Goal: Task Accomplishment & Management: Use online tool/utility

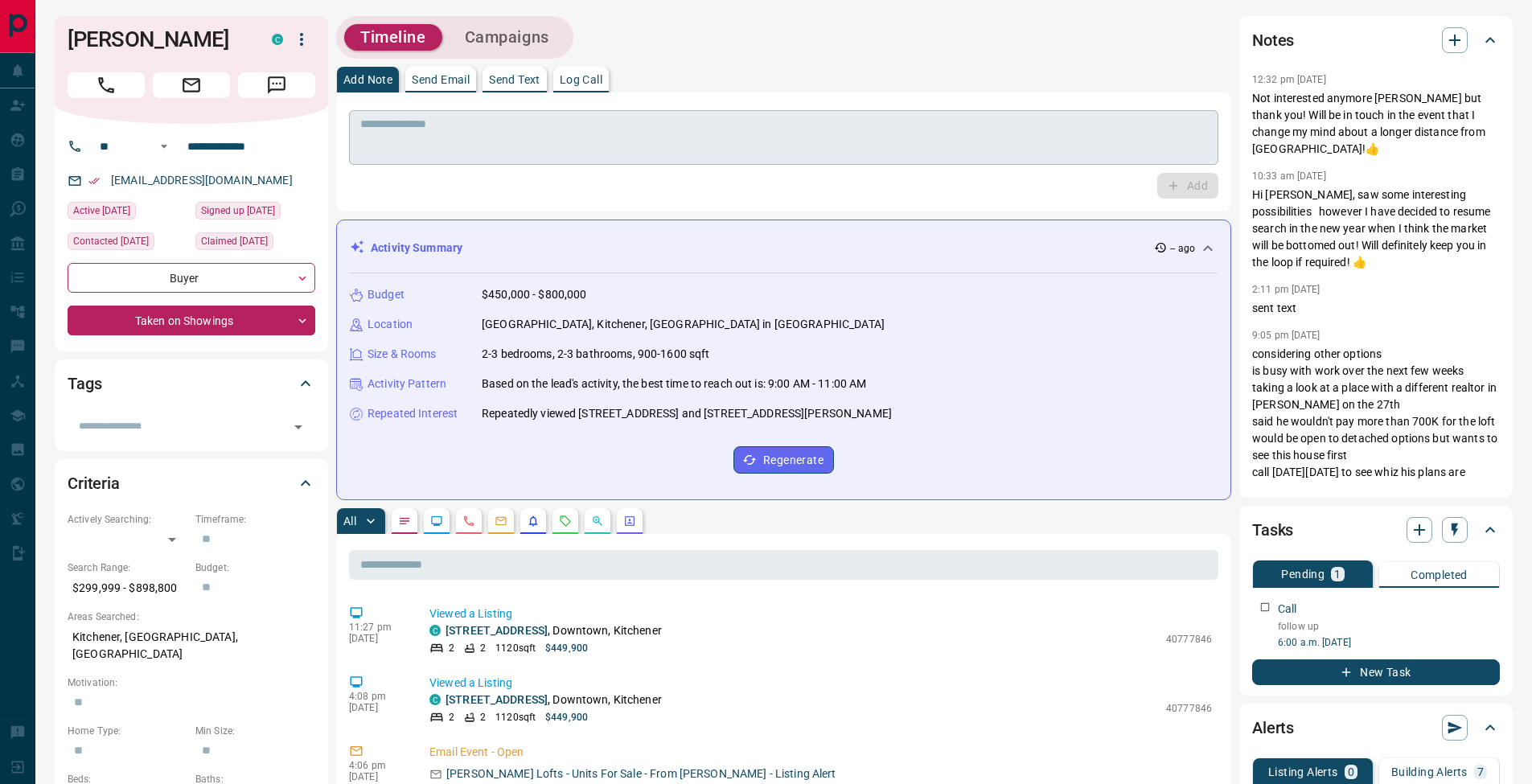
click at [441, 132] on textarea at bounding box center [783, 137] width 847 height 41
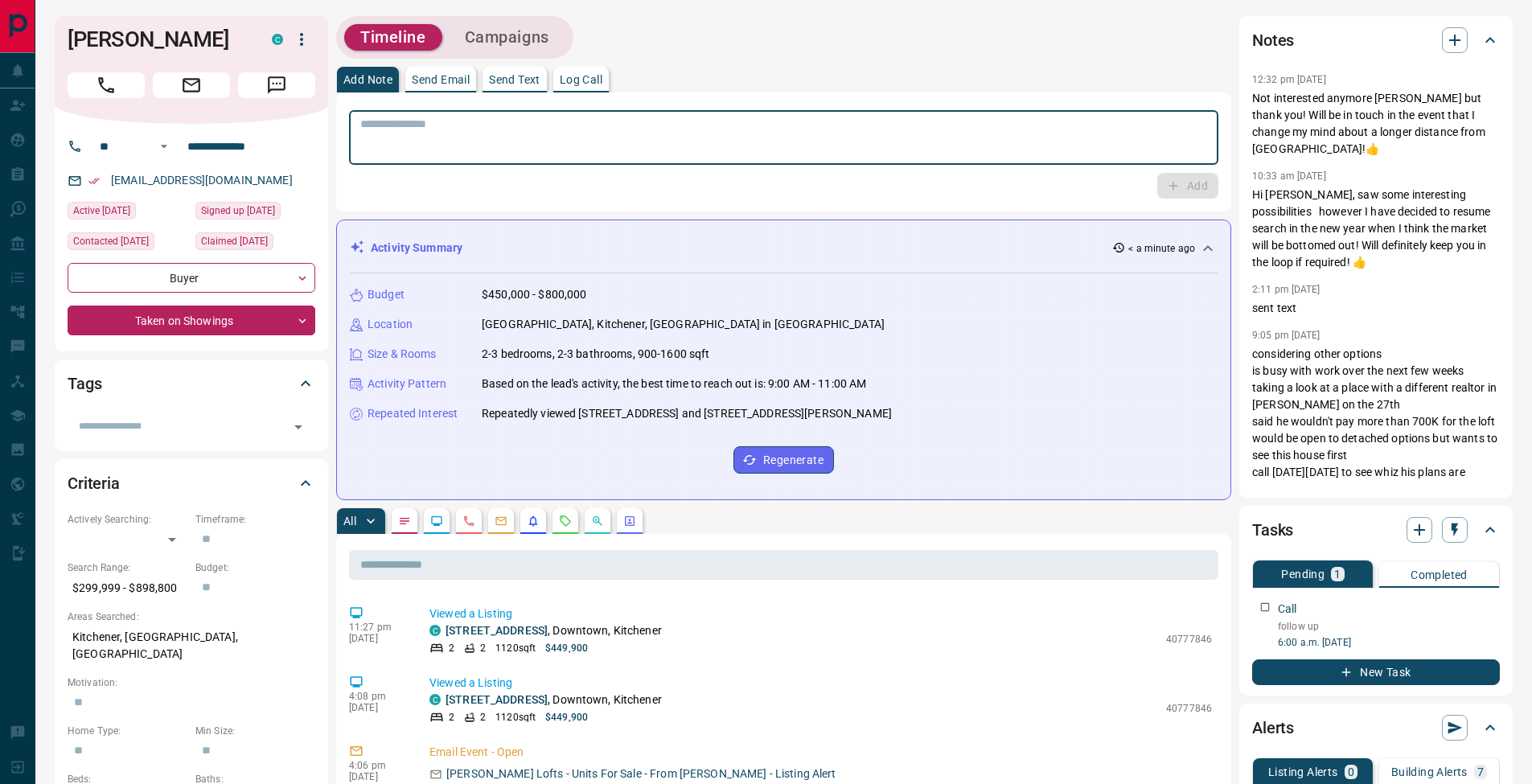
paste textarea "**********"
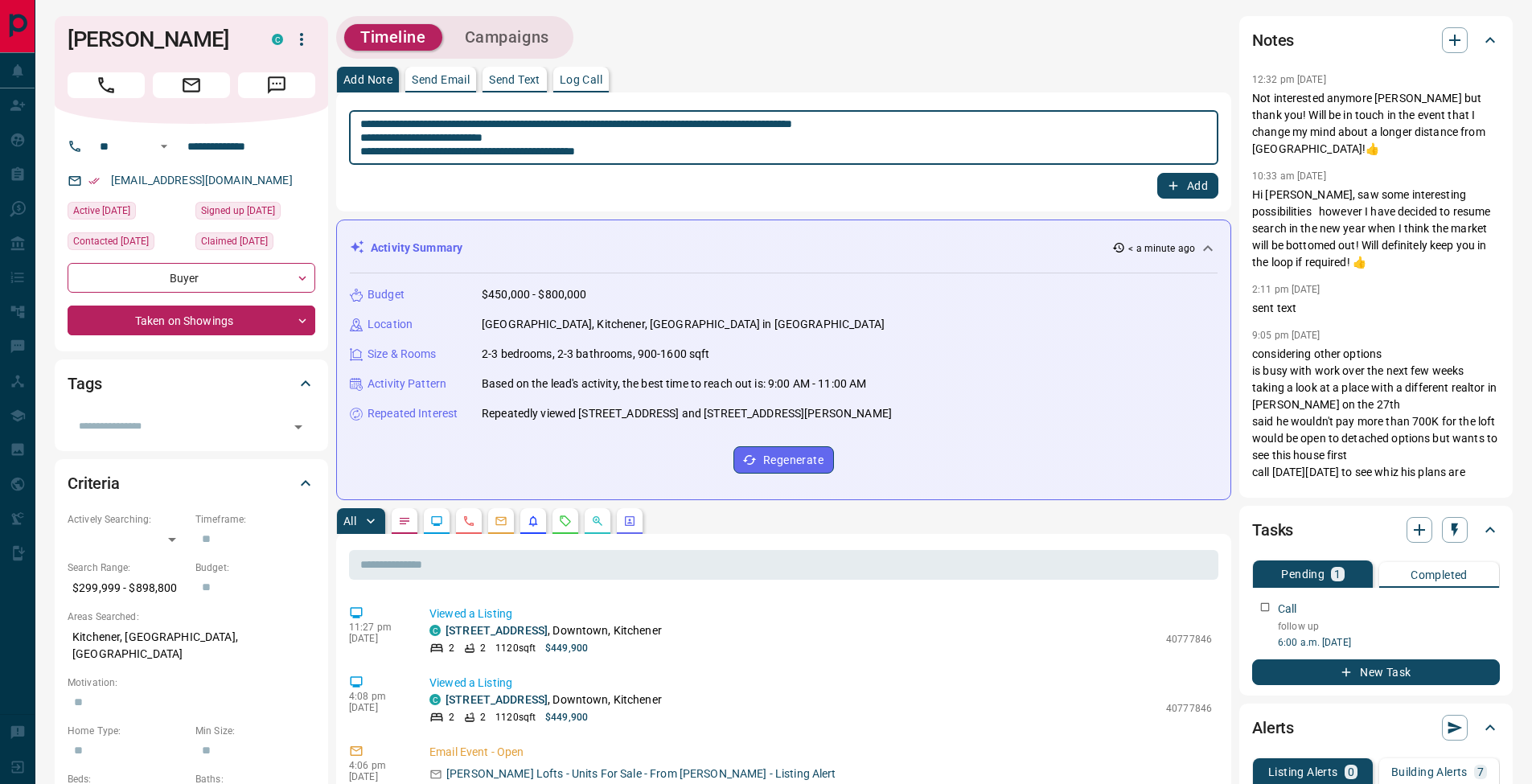
type textarea "**********"
click at [1190, 188] on button "Add" at bounding box center [1188, 186] width 61 height 26
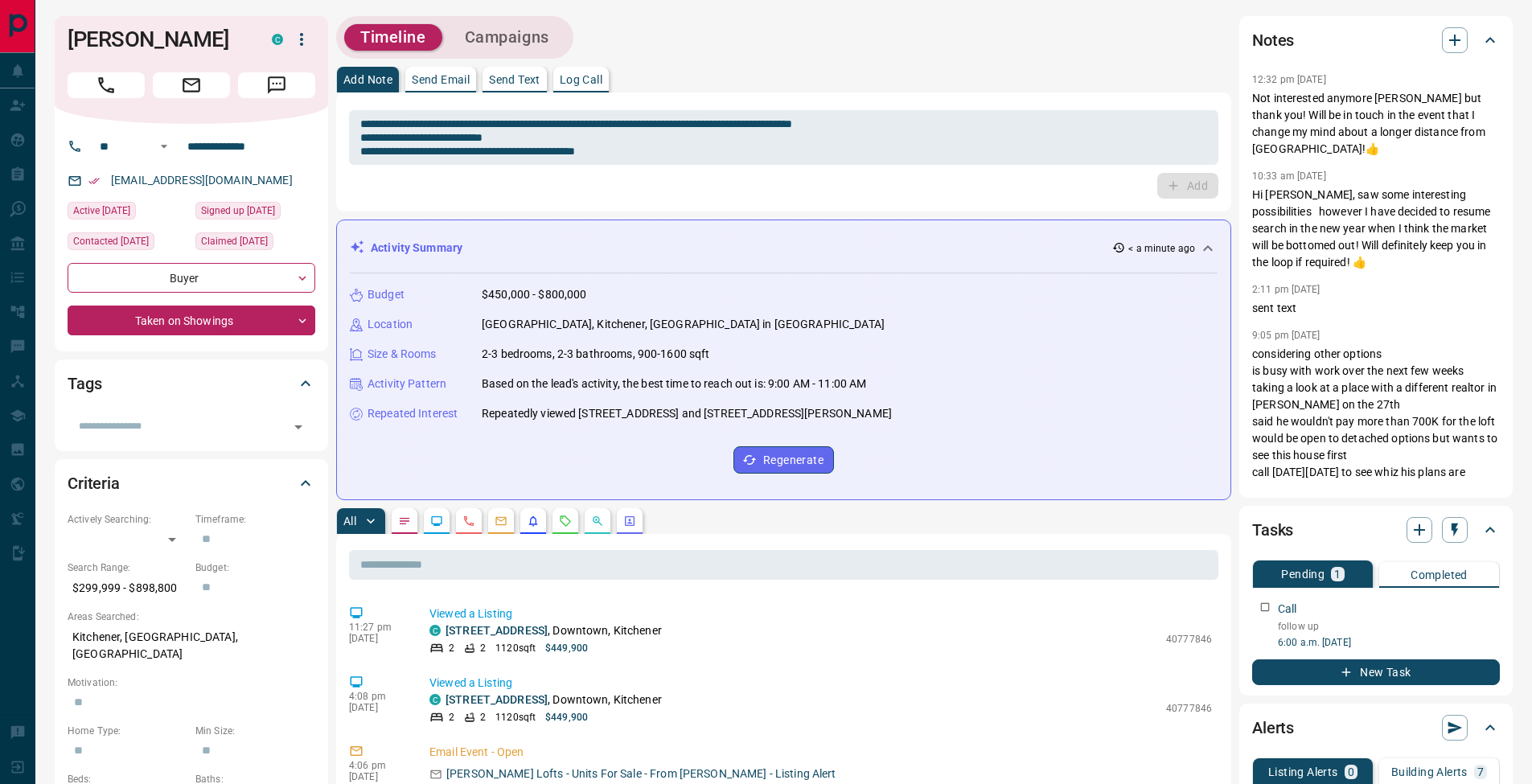
scroll to position [527, 0]
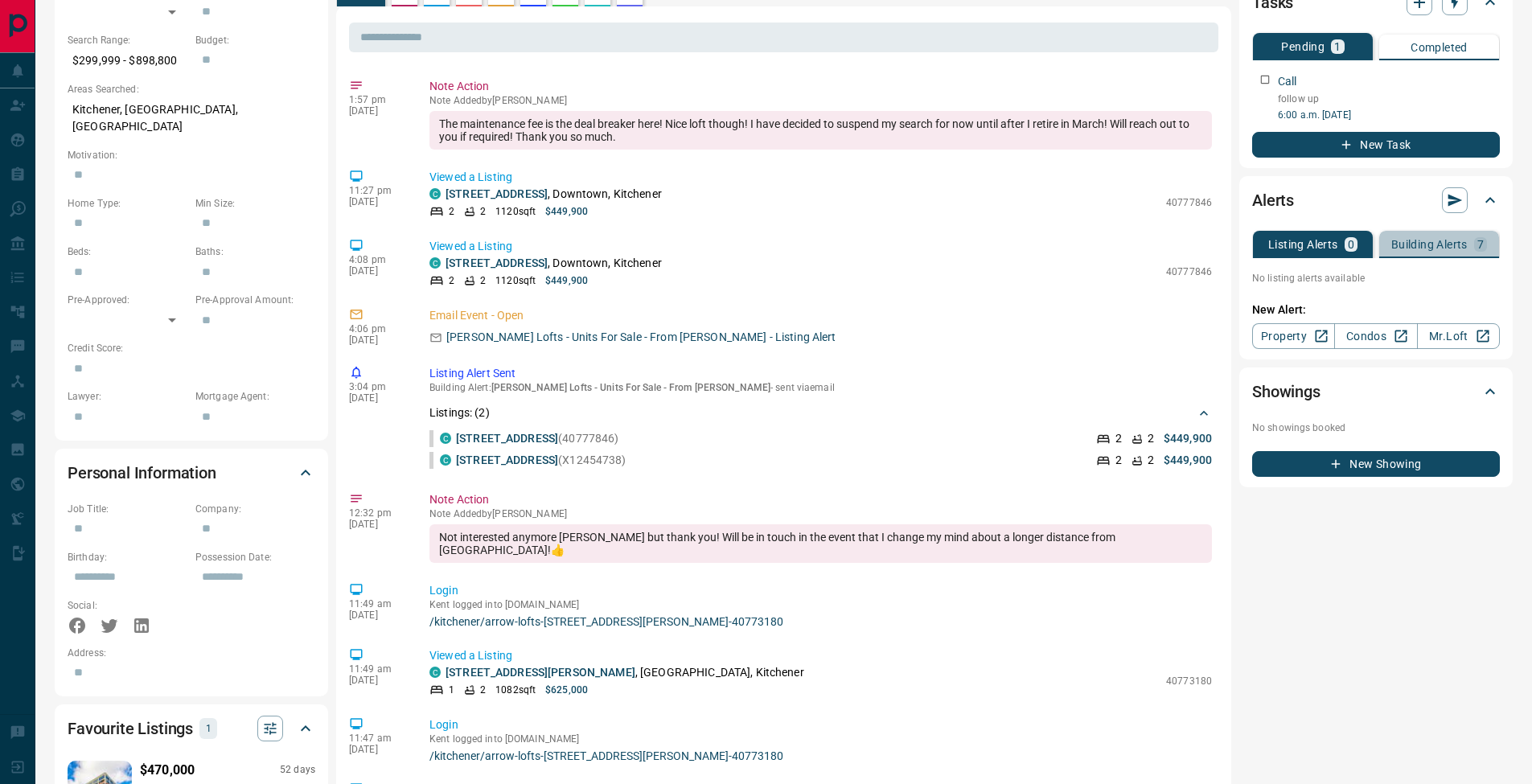
click at [1460, 250] on p "Building Alerts" at bounding box center [1430, 244] width 76 height 11
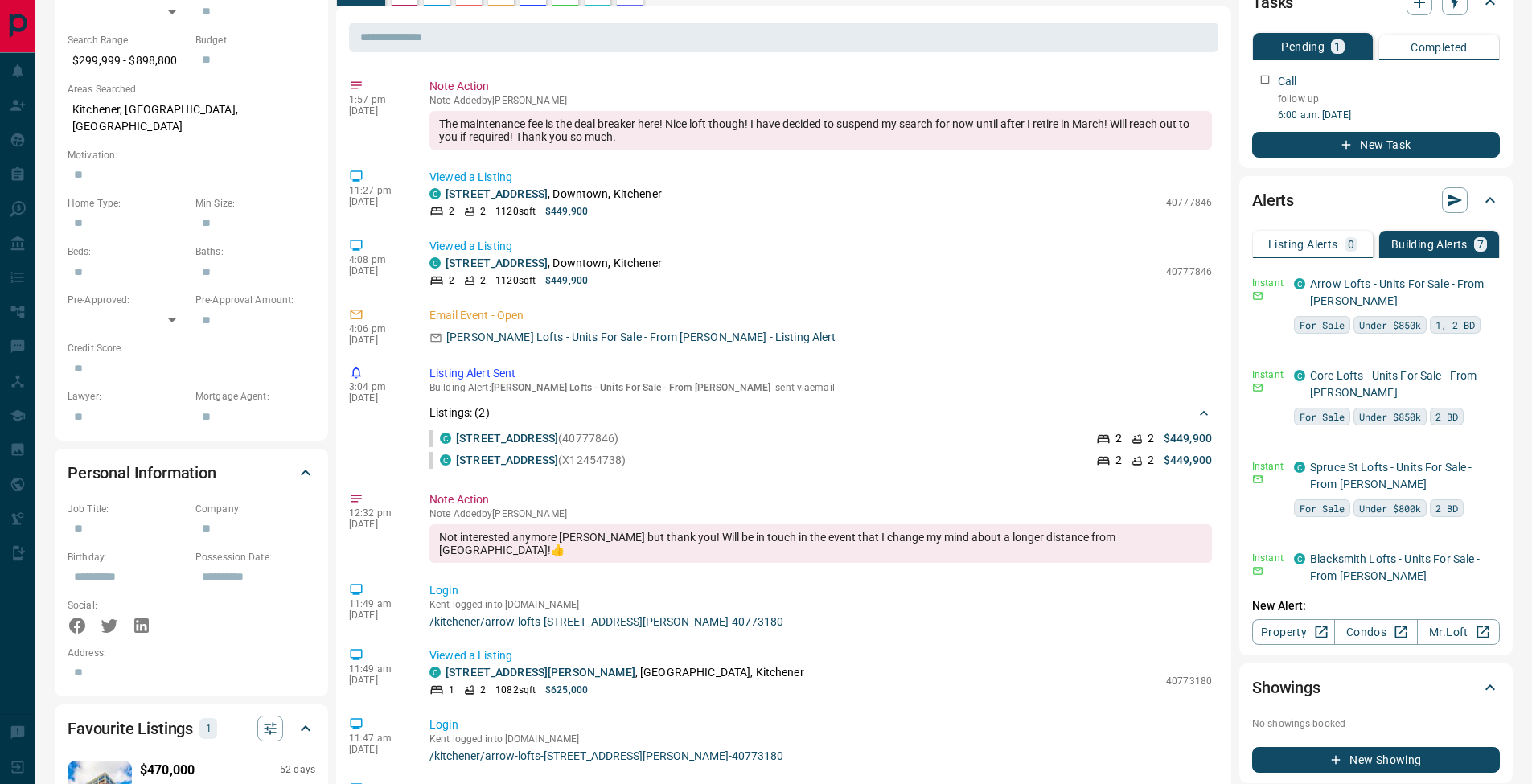
click at [1344, 245] on div "0" at bounding box center [1350, 244] width 13 height 15
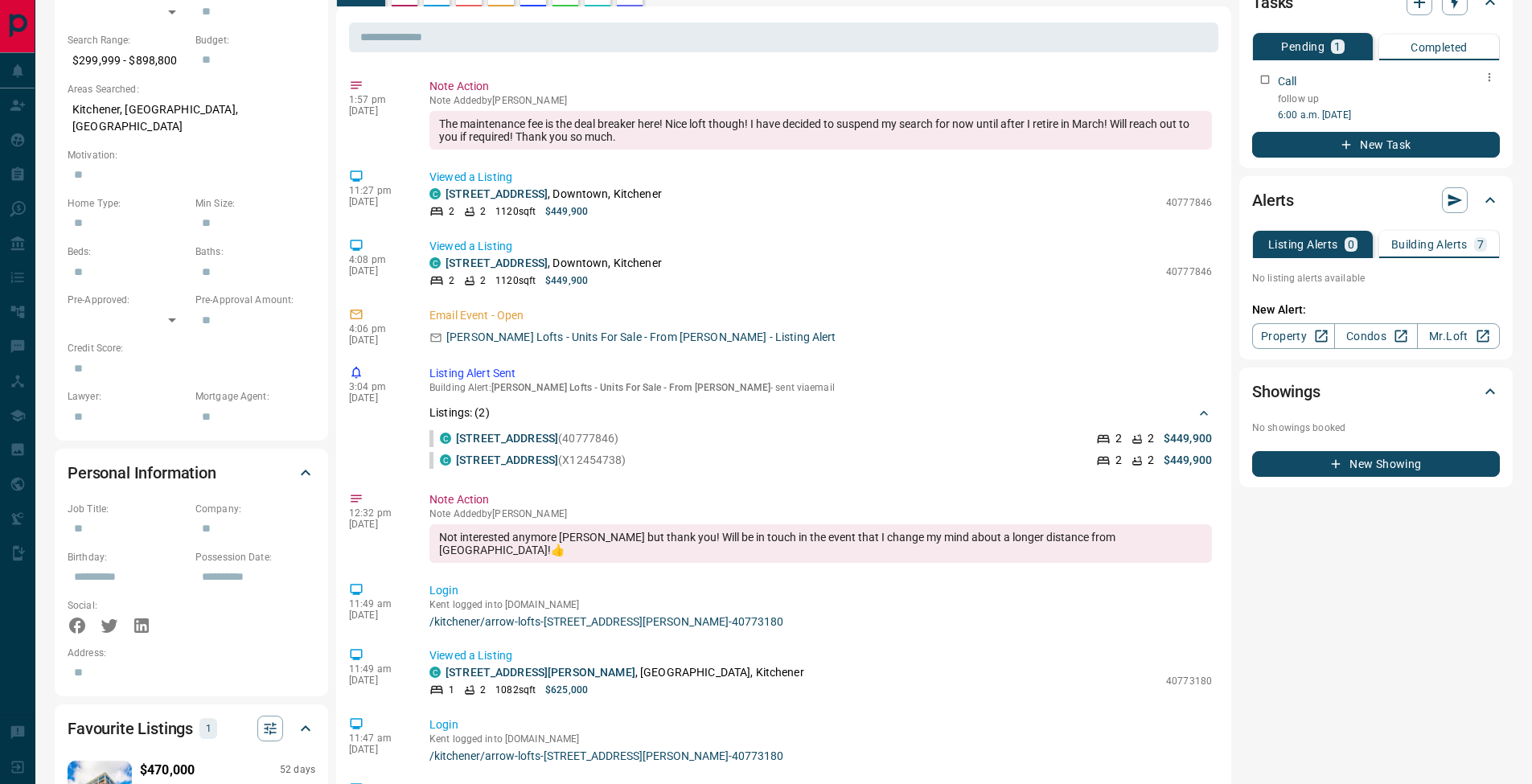
scroll to position [370, 0]
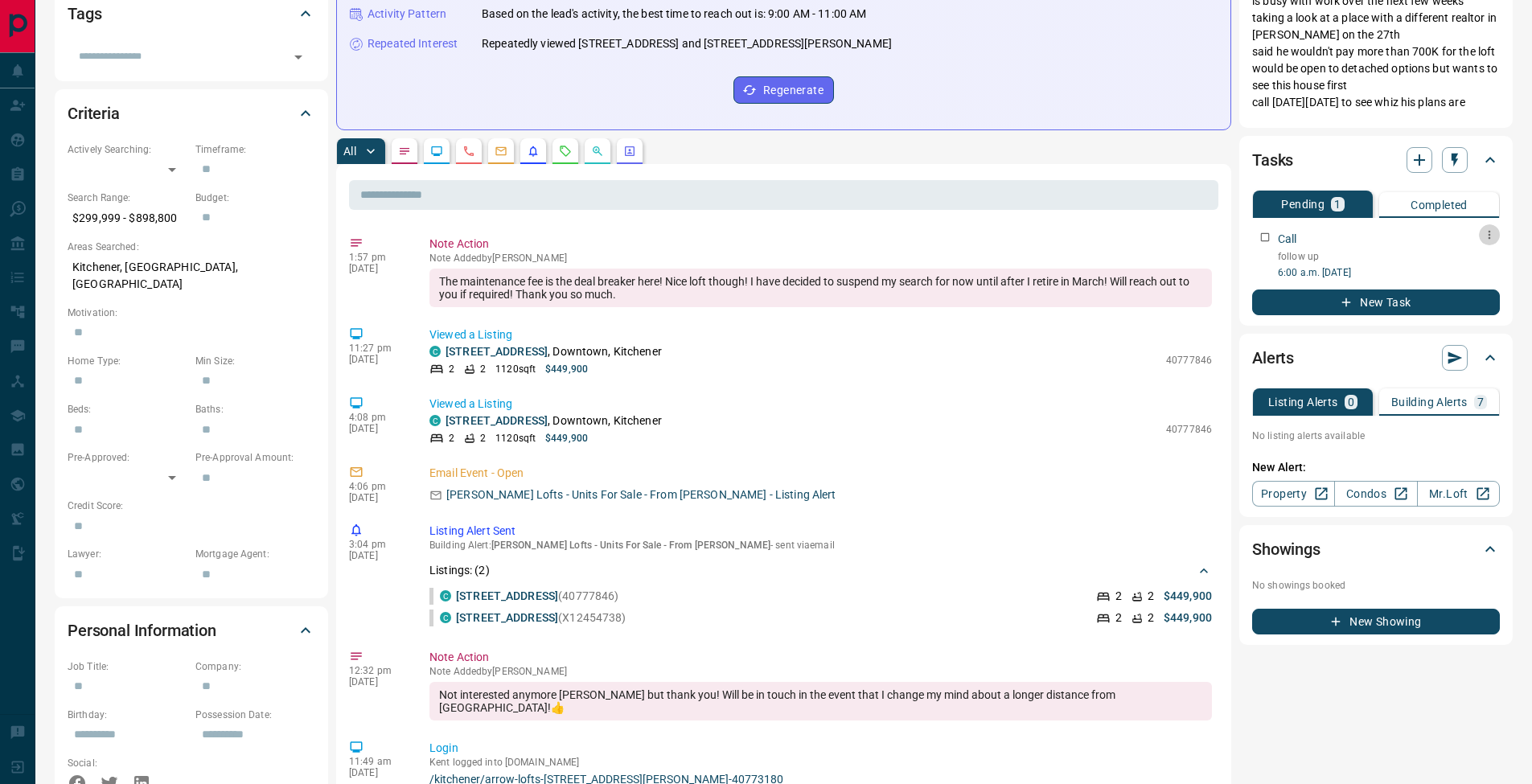
click at [1488, 235] on icon "button" at bounding box center [1489, 234] width 13 height 13
click at [1479, 258] on li "Edit" at bounding box center [1463, 266] width 70 height 24
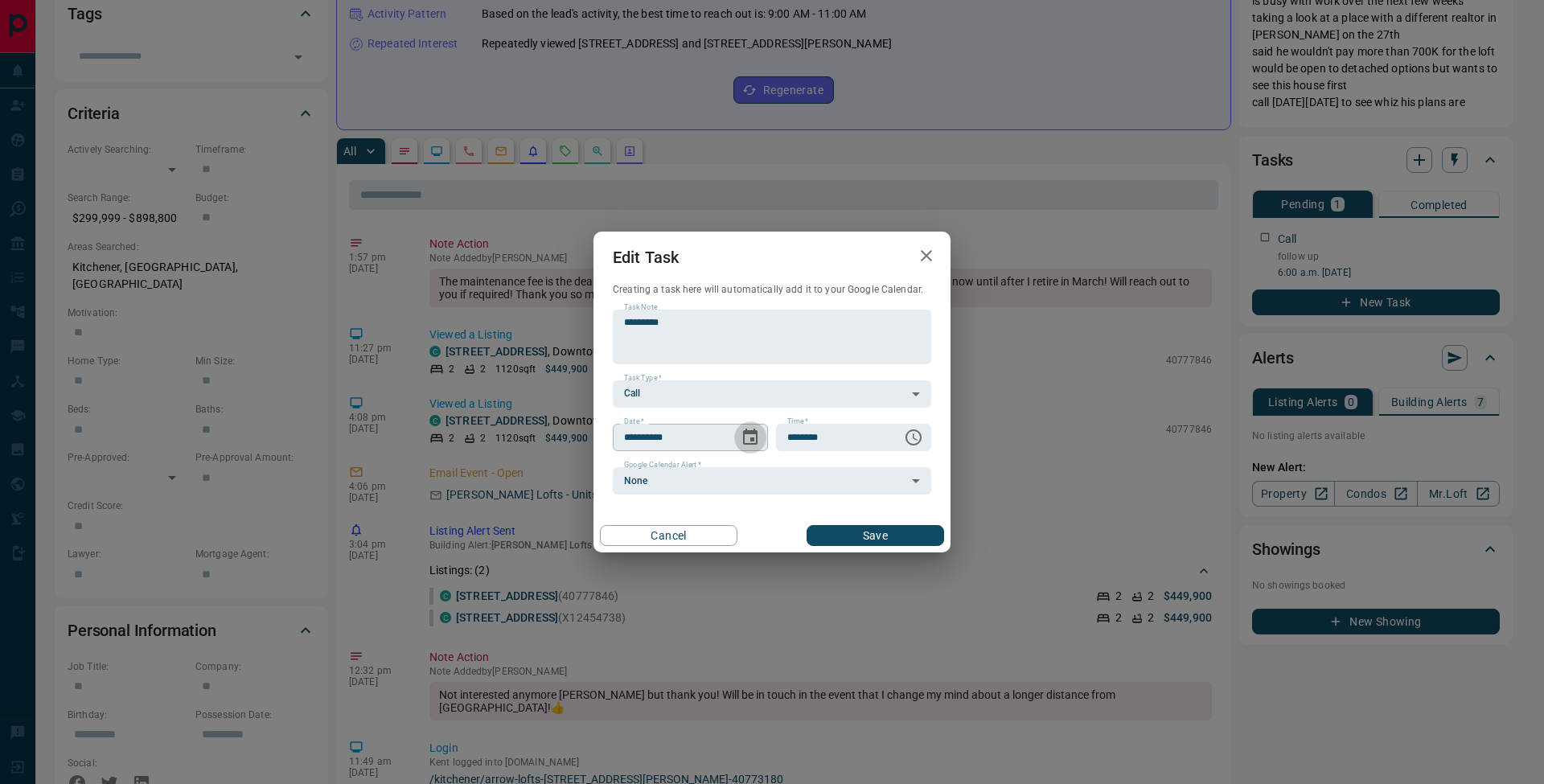
click at [756, 435] on icon "Choose date, selected date is Jan 21, 2026" at bounding box center [750, 437] width 15 height 16
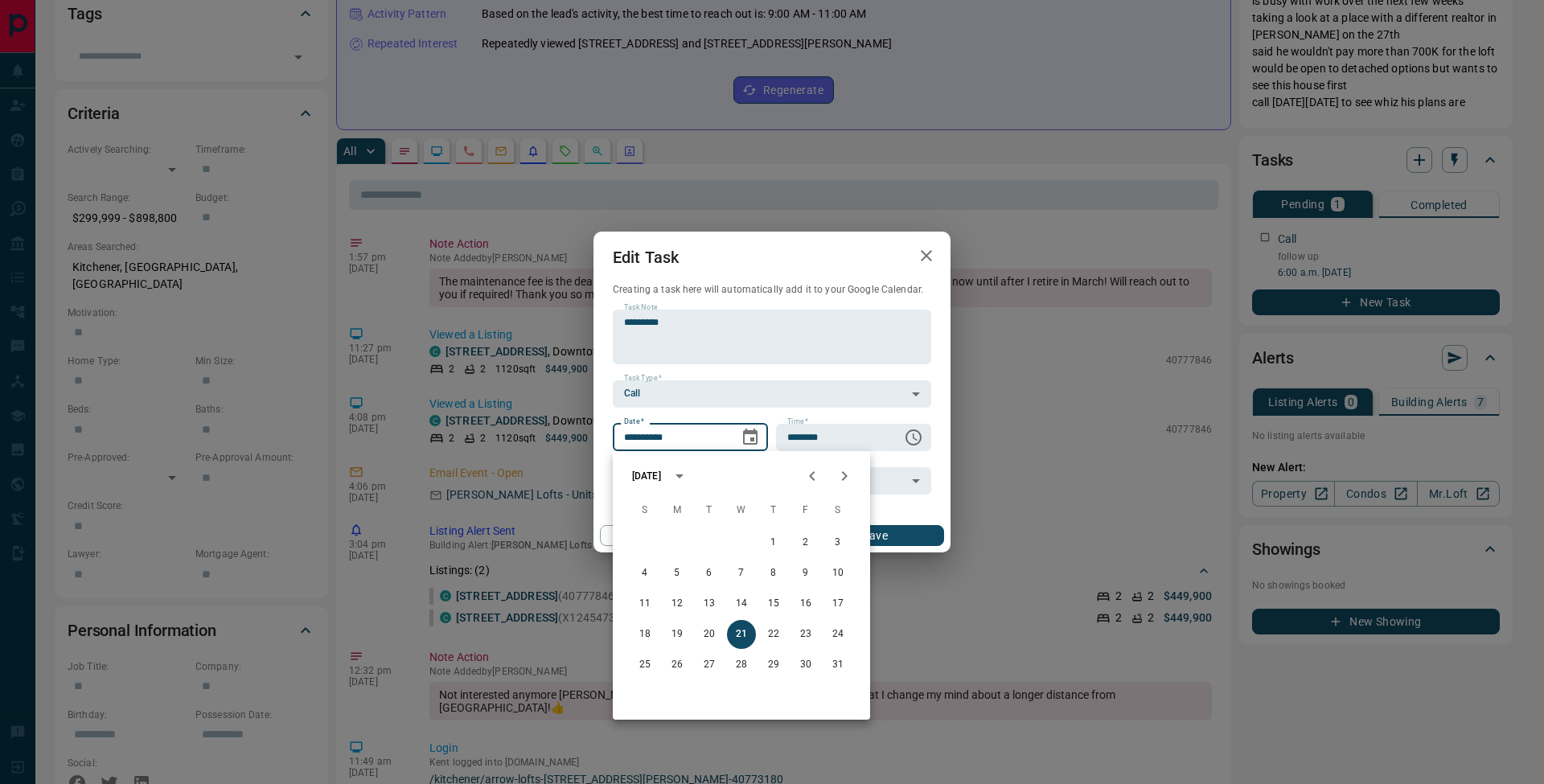
click at [1074, 161] on div "**********" at bounding box center [772, 392] width 1544 height 784
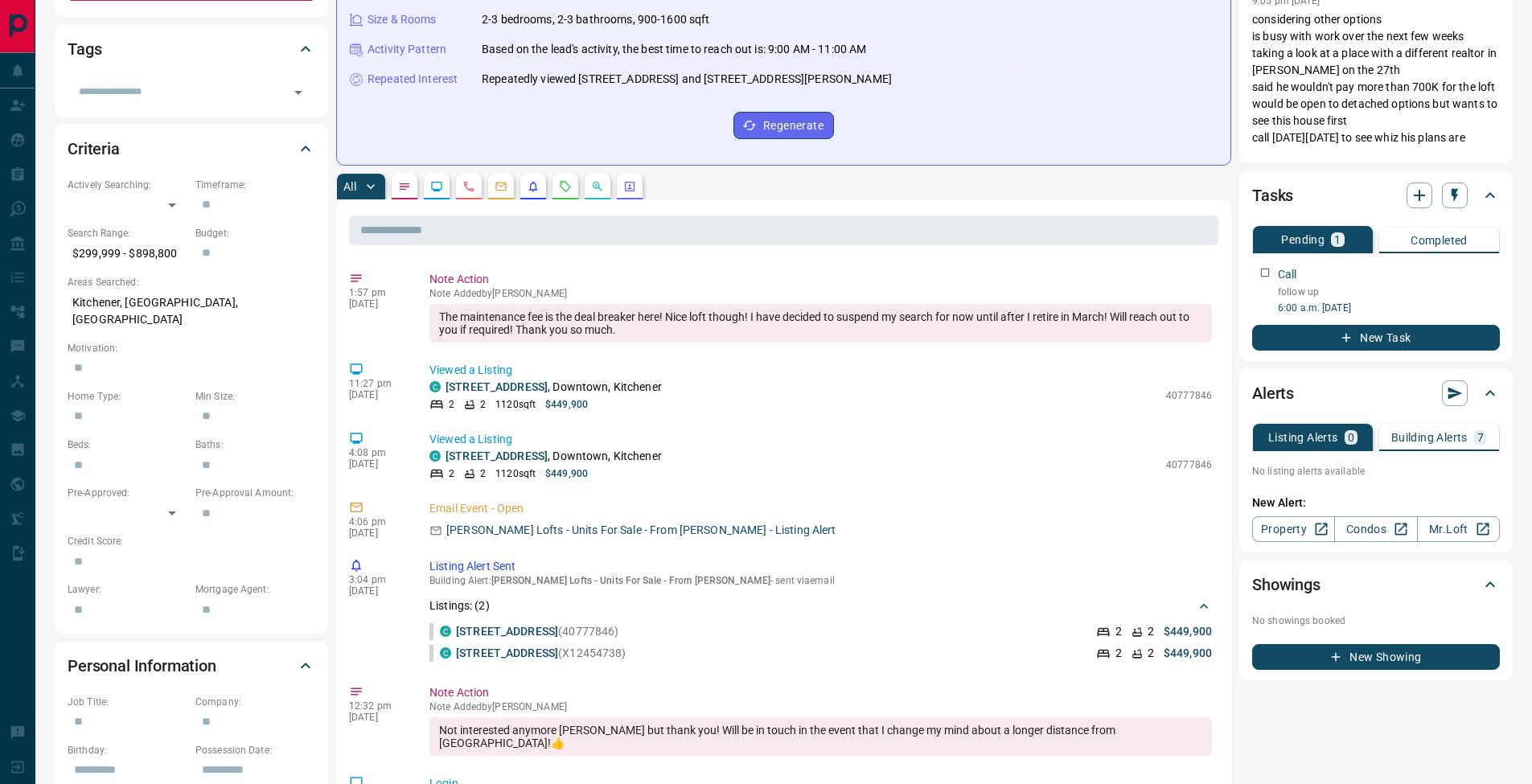
scroll to position [0, 0]
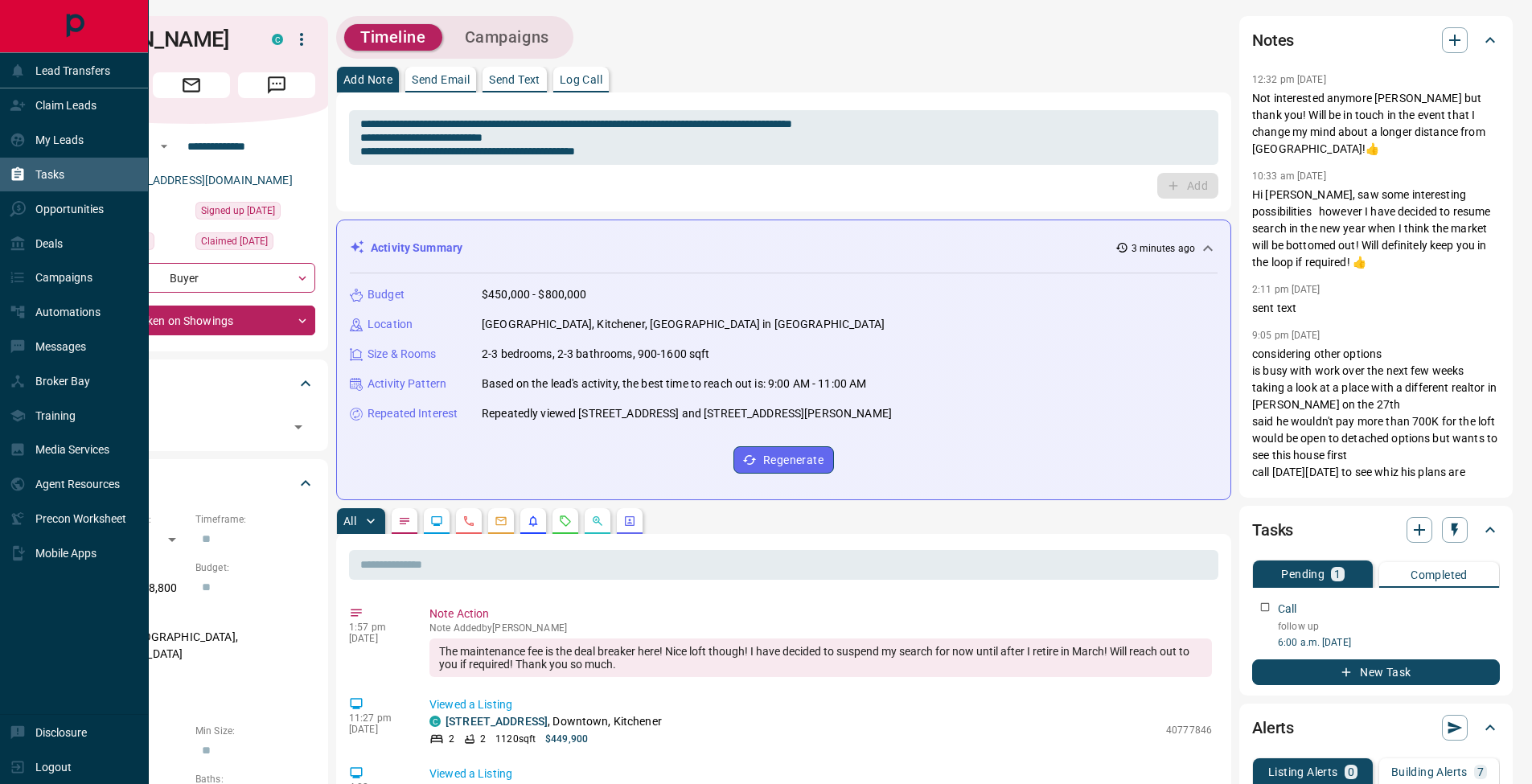
click at [17, 184] on div "Tasks" at bounding box center [36, 175] width 55 height 27
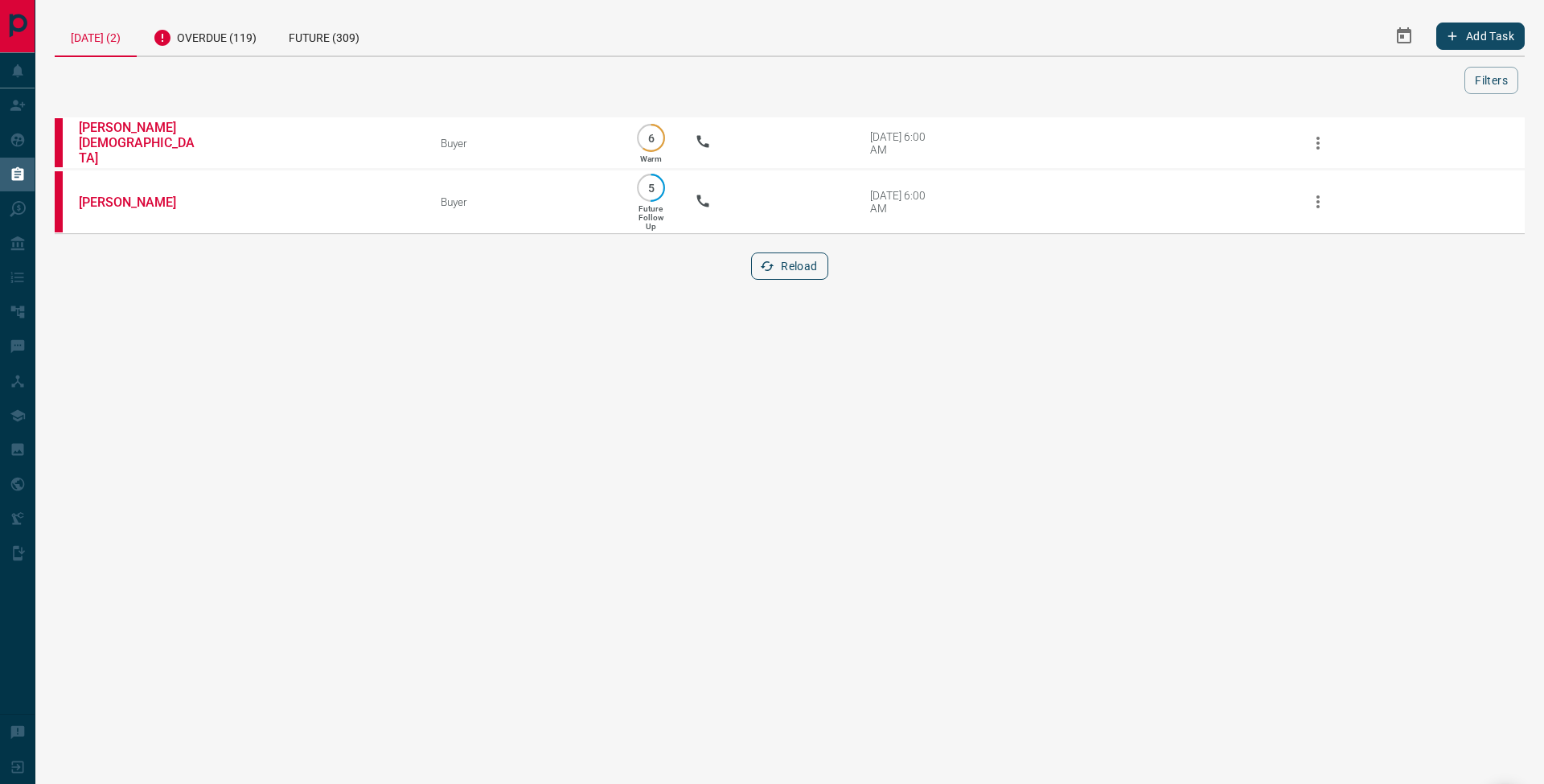
click at [820, 257] on button "Reload" at bounding box center [789, 266] width 76 height 27
click at [220, 36] on div "Overdue (119)" at bounding box center [204, 36] width 135 height 39
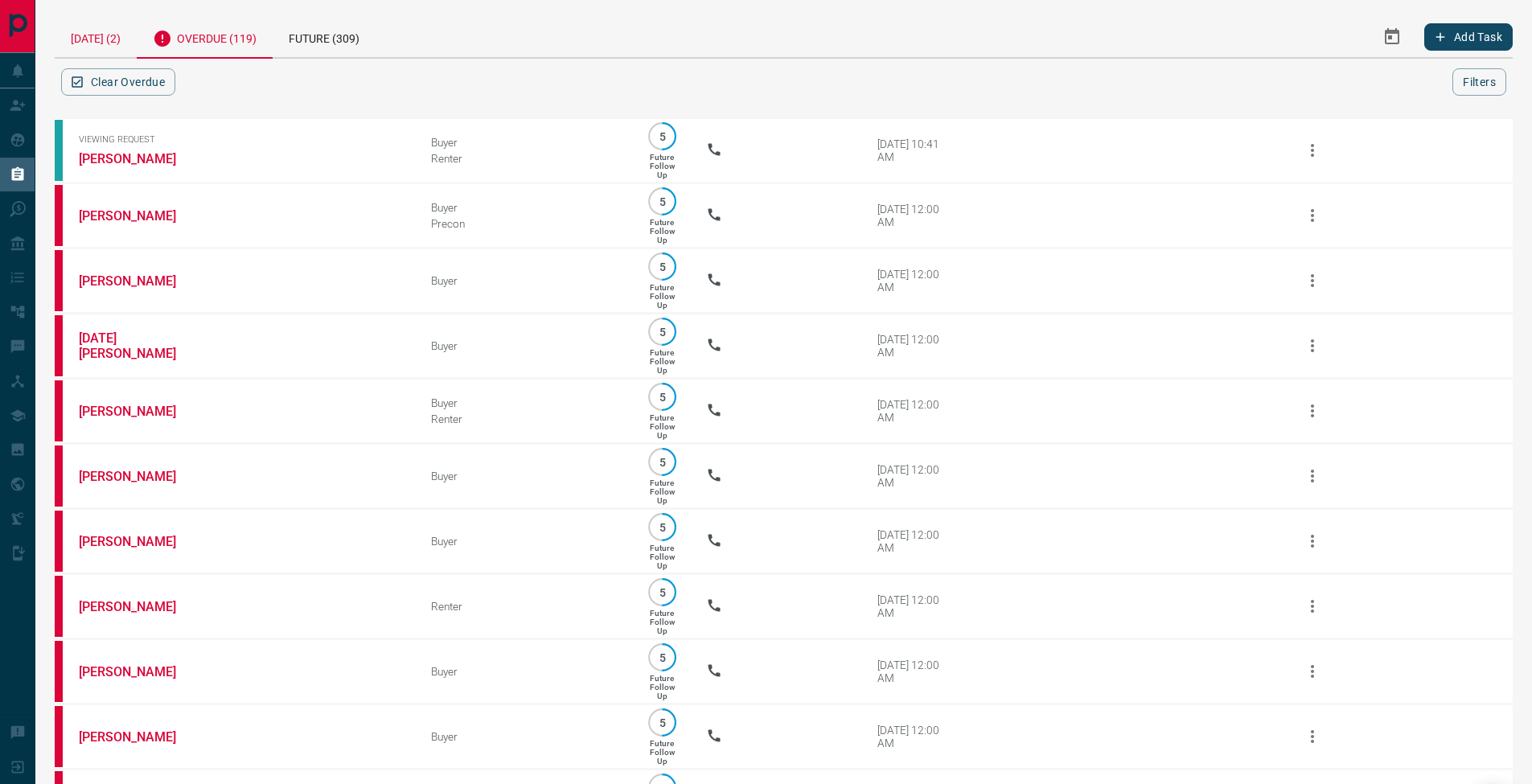
click at [107, 30] on div "[DATE] (2)" at bounding box center [96, 36] width 82 height 41
